Goal: Ask a question

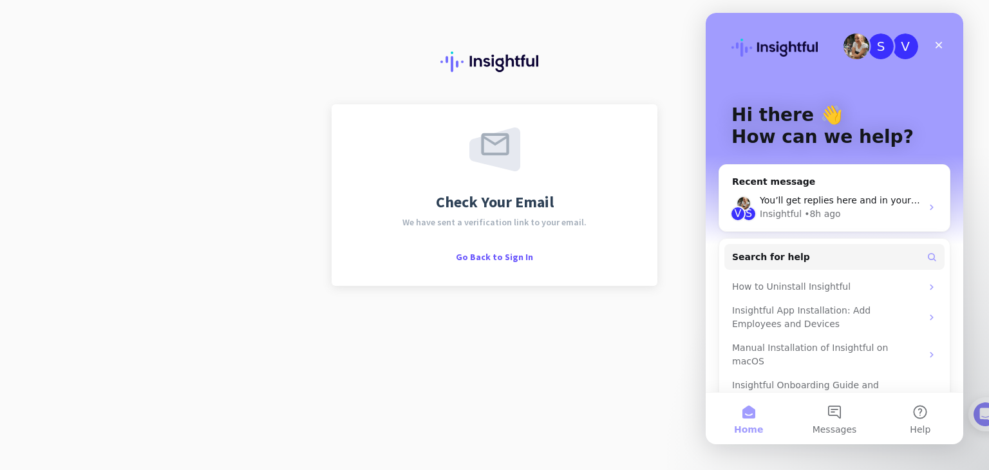
click at [494, 250] on div "Go Back to Sign In" at bounding box center [494, 256] width 77 height 13
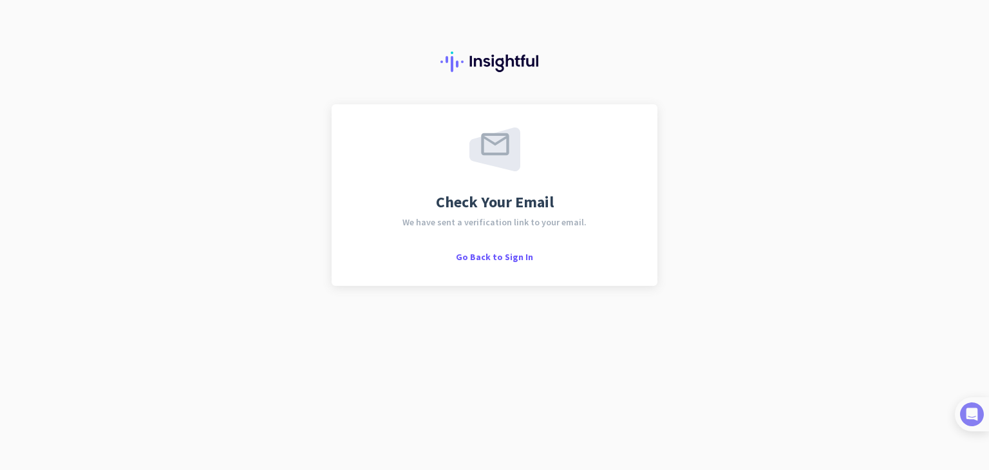
click at [976, 411] on img at bounding box center [972, 414] width 24 height 24
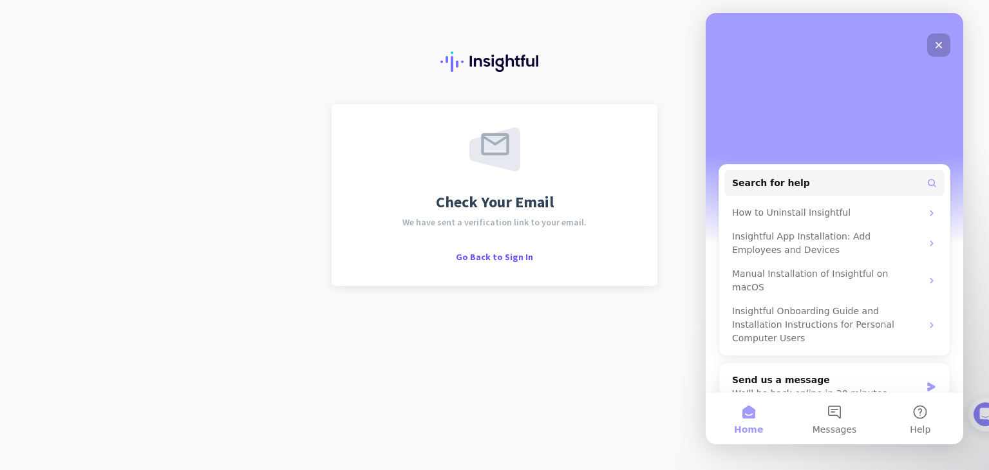
scroll to position [214, 0]
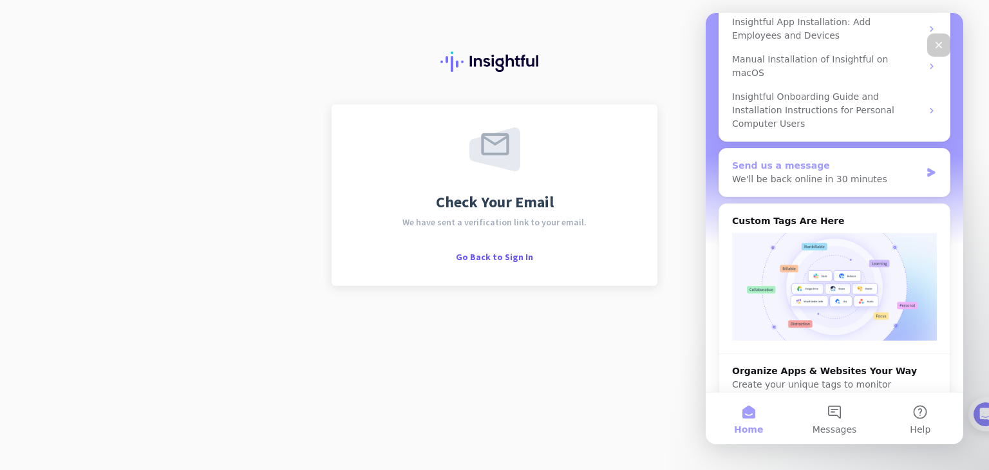
click at [763, 173] on div "We'll be back online in 30 minutes" at bounding box center [826, 180] width 189 height 14
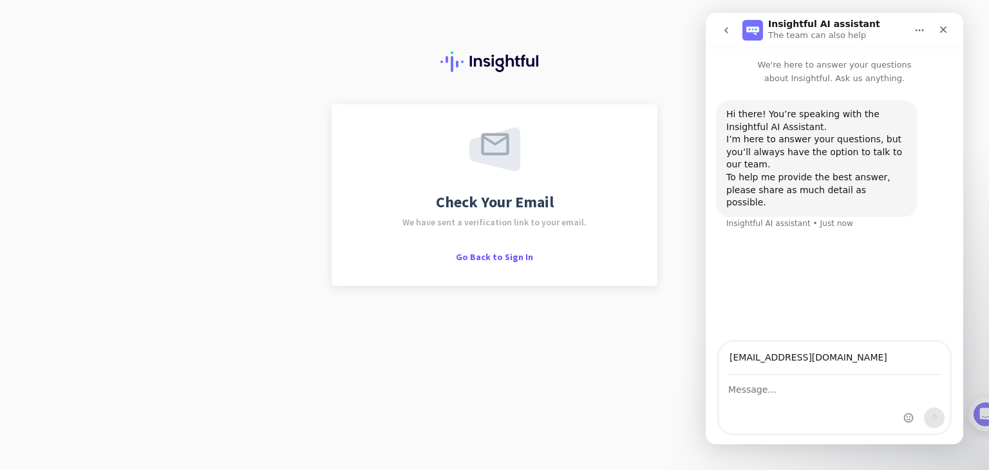
type input "[EMAIL_ADDRESS][DOMAIN_NAME]"
click at [852, 400] on div "Intercom messenger" at bounding box center [834, 404] width 230 height 58
click at [835, 395] on textarea "Message…" at bounding box center [834, 386] width 230 height 22
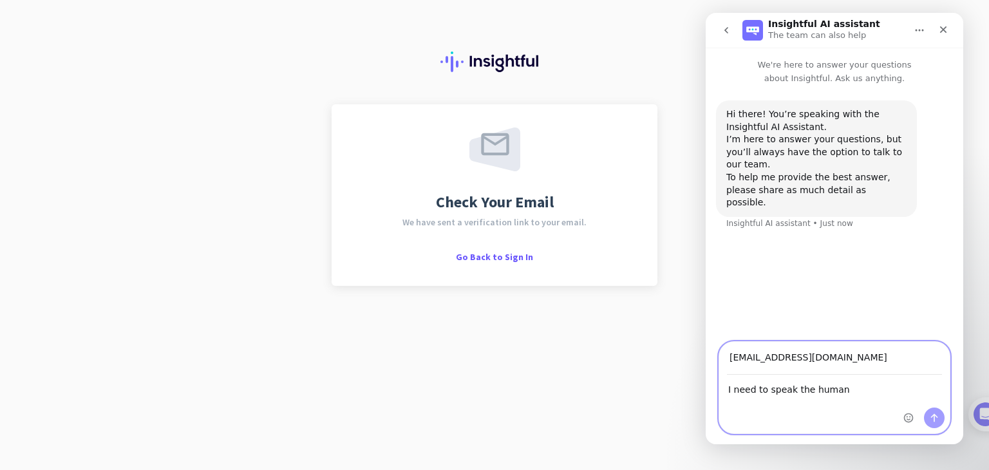
type textarea "I need to speak the human"
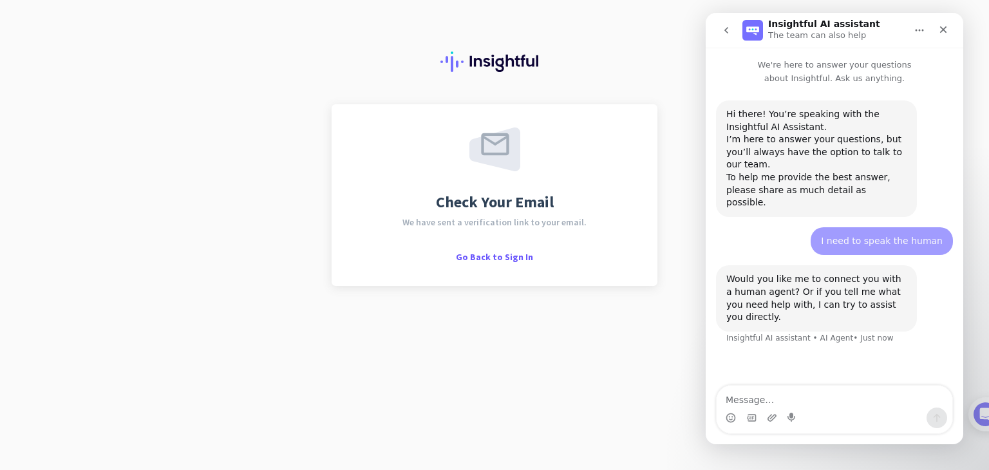
click at [743, 402] on textarea "Message…" at bounding box center [834, 397] width 236 height 22
type textarea "Yes please connect me with the human agent"
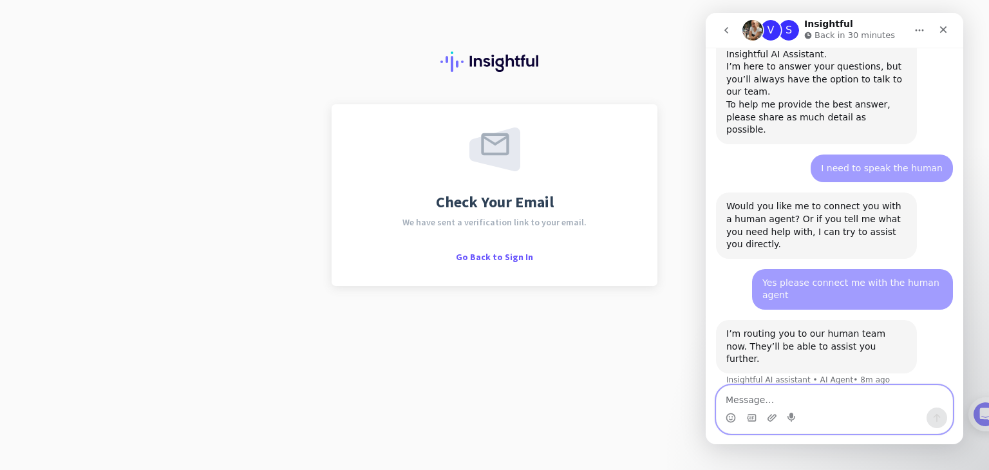
scroll to position [72, 0]
click at [758, 395] on textarea "Message…" at bounding box center [834, 397] width 236 height 22
type textarea "hi"
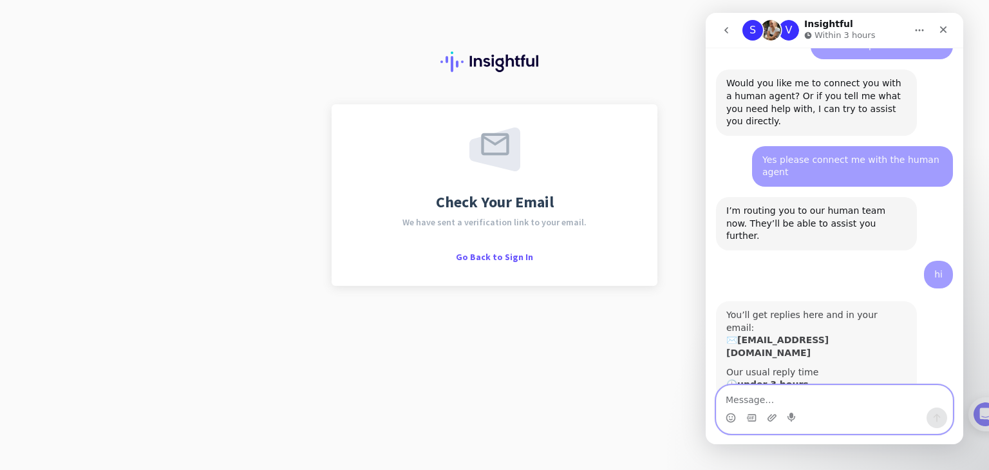
scroll to position [194, 0]
